Goal: Task Accomplishment & Management: Use online tool/utility

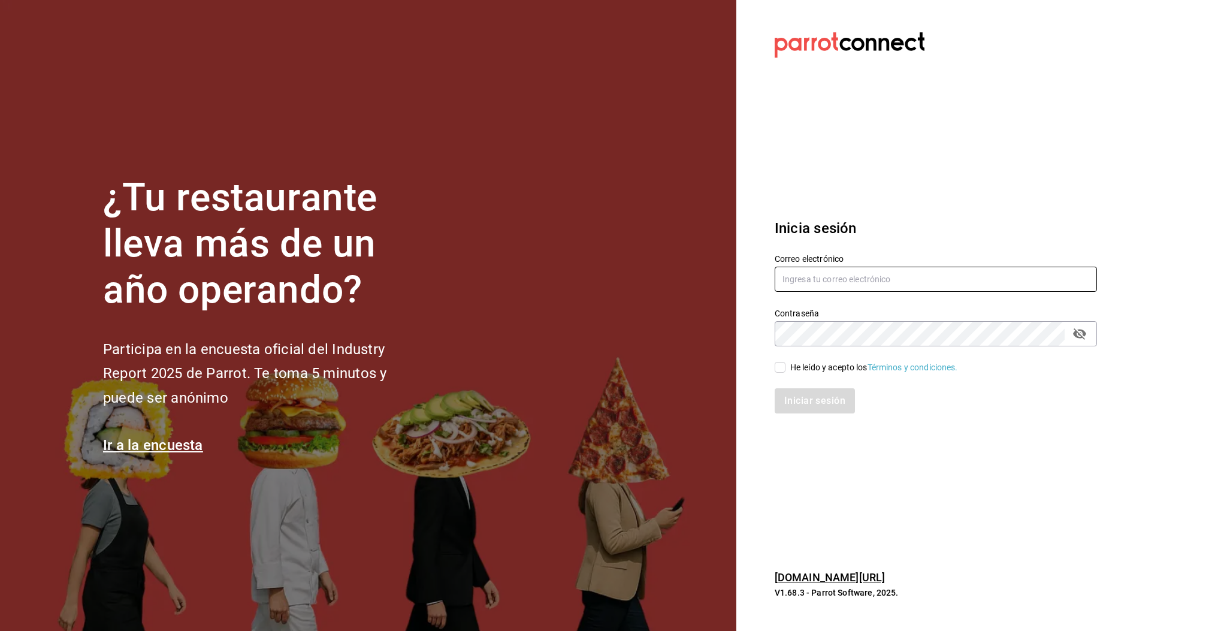
click at [800, 275] on input "text" at bounding box center [935, 279] width 322 height 25
type input "[EMAIL_ADDRESS][DOMAIN_NAME]"
click at [780, 367] on input "He leído y acepto los Términos y condiciones." at bounding box center [779, 367] width 11 height 11
checkbox input "true"
click at [804, 403] on button "Iniciar sesión" at bounding box center [814, 400] width 81 height 25
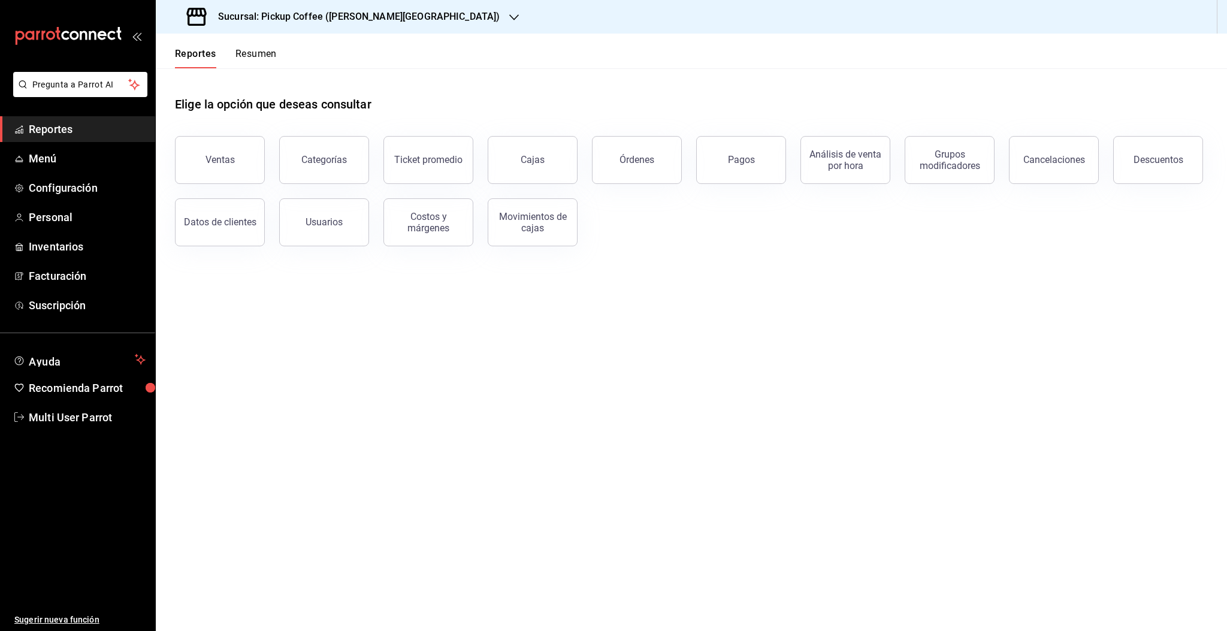
click at [389, 379] on main "Elige la opción que deseas consultar Ventas Categorías Ticket promedio Cajas Ór…" at bounding box center [691, 349] width 1071 height 562
